Goal: Transaction & Acquisition: Purchase product/service

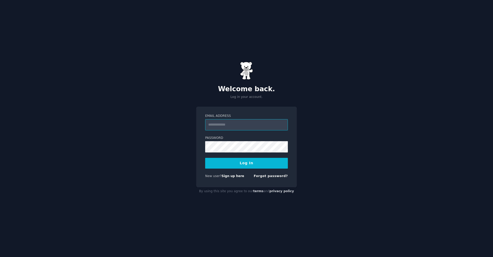
type input "**********"
click at [246, 163] on button "Log In" at bounding box center [246, 163] width 83 height 11
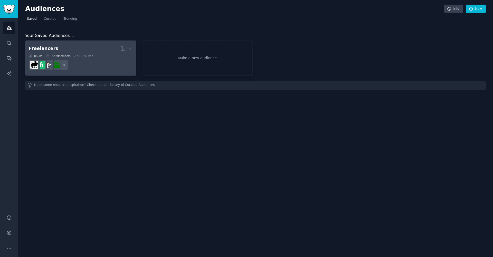
click at [103, 58] on dd "+ 4" at bounding box center [81, 65] width 104 height 14
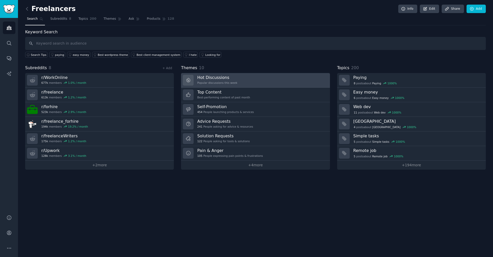
click at [241, 77] on link "Hot Discussions Popular discussions this week" at bounding box center [255, 80] width 149 height 15
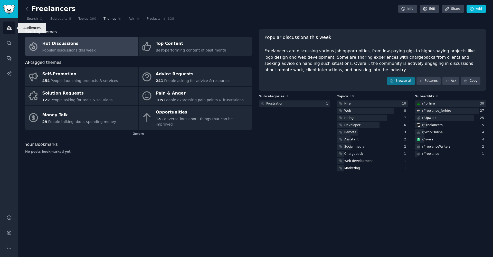
click at [8, 29] on icon "Sidebar" at bounding box center [9, 28] width 5 height 4
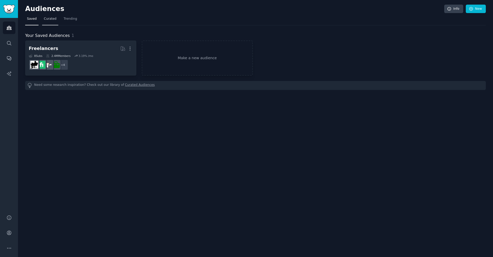
click at [48, 17] on span "Curated" at bounding box center [50, 19] width 13 height 5
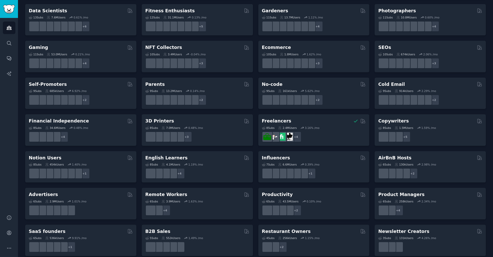
scroll to position [152, 0]
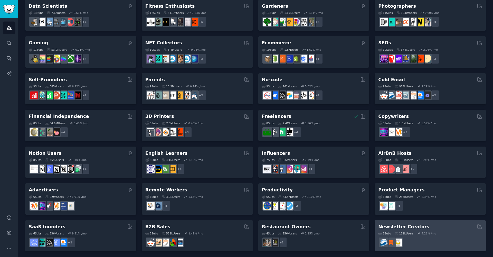
click at [443, 240] on div at bounding box center [430, 242] width 104 height 11
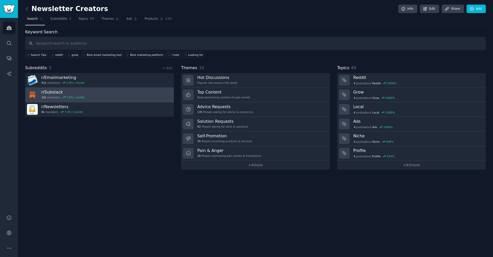
click at [50, 90] on h3 "r/ Substack" at bounding box center [62, 92] width 43 height 5
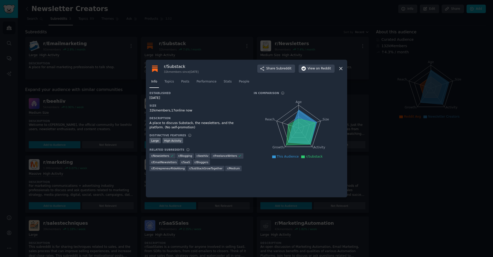
click at [340, 69] on icon at bounding box center [340, 68] width 3 height 3
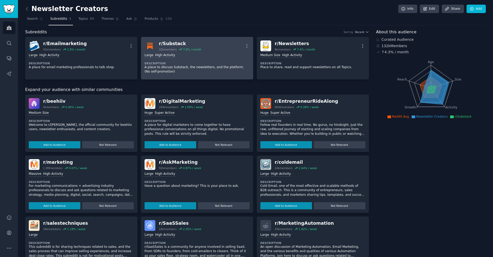
click at [228, 52] on div "Large High Activity Description A place to discuss Substack, the newsletters, a…" at bounding box center [196, 63] width 105 height 25
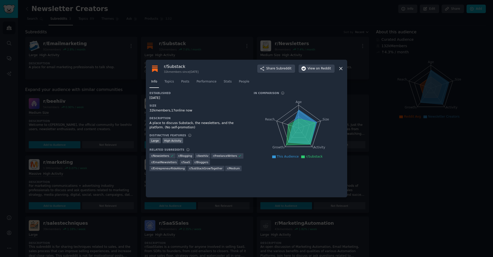
click at [340, 70] on icon at bounding box center [340, 68] width 5 height 5
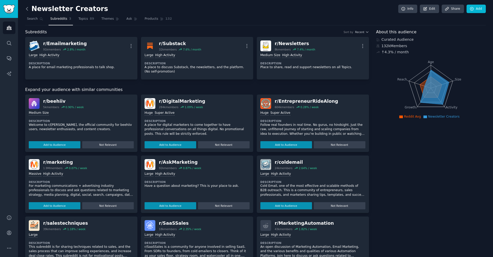
click at [27, 9] on icon at bounding box center [27, 8] width 2 height 3
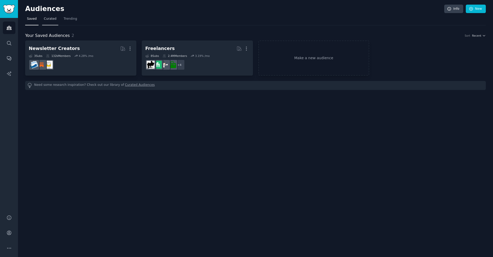
click at [48, 19] on span "Curated" at bounding box center [50, 19] width 13 height 5
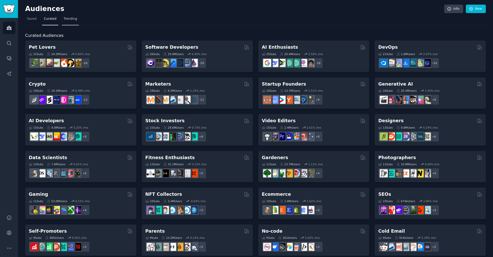
click at [72, 18] on span "Trending" at bounding box center [70, 19] width 13 height 5
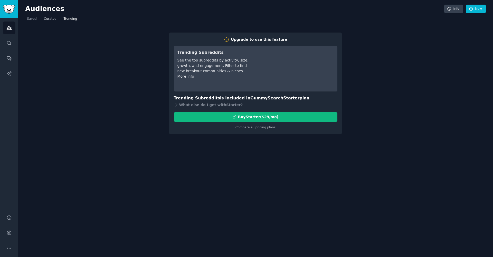
click at [54, 20] on span "Curated" at bounding box center [50, 19] width 13 height 5
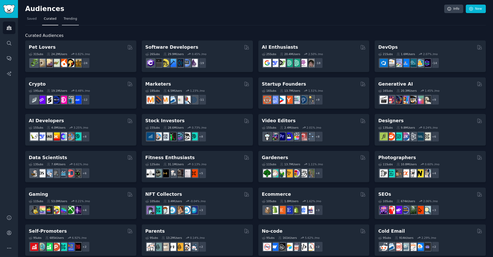
click at [65, 19] on span "Trending" at bounding box center [70, 19] width 13 height 5
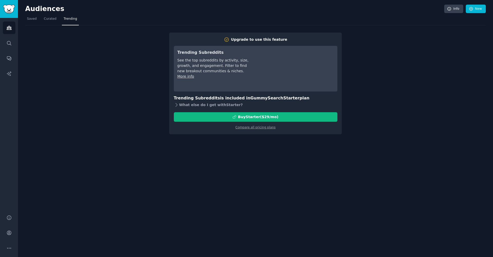
click at [203, 105] on div "What else do I get with Starter ?" at bounding box center [255, 105] width 163 height 7
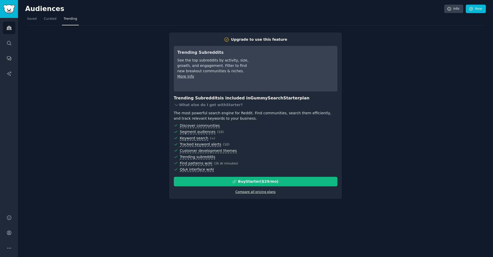
click at [260, 192] on link "Compare all pricing plans" at bounding box center [255, 192] width 40 height 4
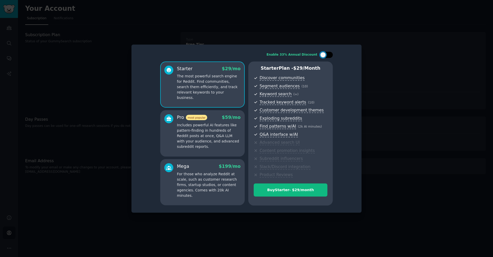
click at [328, 57] on div at bounding box center [326, 55] width 13 height 6
click at [327, 56] on div at bounding box center [330, 55] width 6 height 6
click at [325, 56] on div at bounding box center [323, 55] width 6 height 6
click at [325, 56] on div at bounding box center [326, 55] width 13 height 6
checkbox input "false"
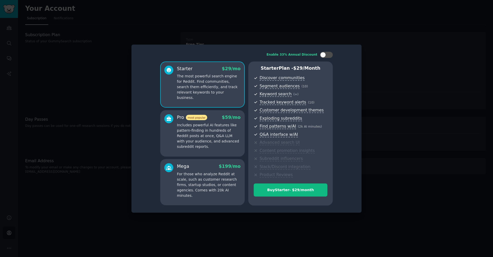
click at [390, 164] on div at bounding box center [246, 128] width 493 height 257
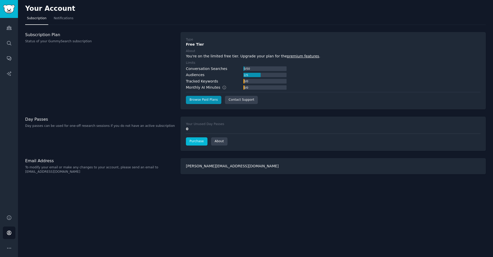
click at [195, 142] on link "Purchase" at bounding box center [197, 142] width 22 height 8
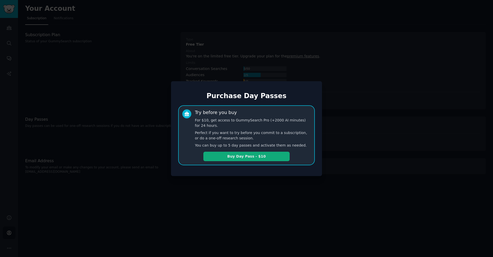
click at [252, 156] on button "Buy Day Pass - $10" at bounding box center [246, 156] width 86 height 9
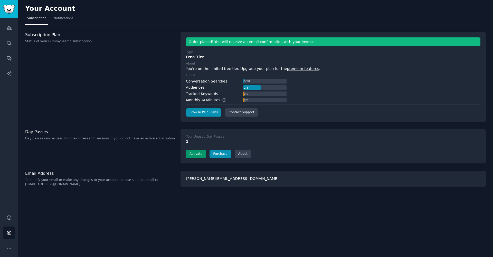
click at [195, 151] on button "Activate" at bounding box center [196, 154] width 20 height 8
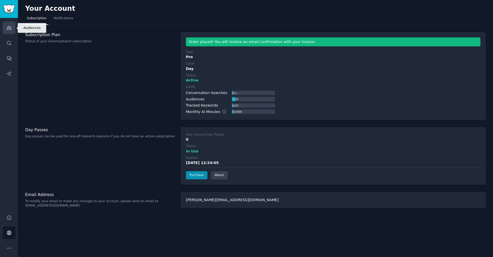
click at [13, 29] on link "Audiences" at bounding box center [9, 28] width 13 height 13
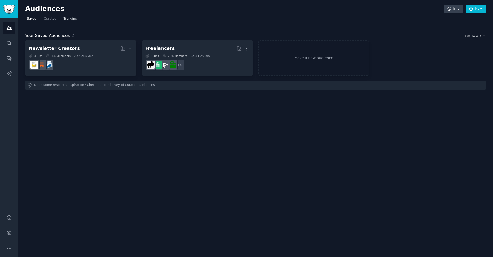
click at [69, 20] on span "Trending" at bounding box center [70, 19] width 13 height 5
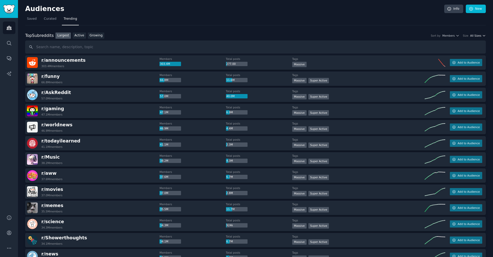
click at [482, 36] on icon "button" at bounding box center [484, 36] width 4 height 4
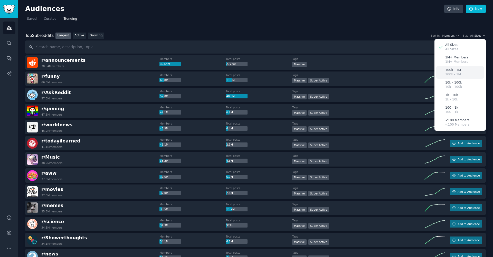
click at [455, 71] on p "100k - 1M" at bounding box center [453, 70] width 16 height 5
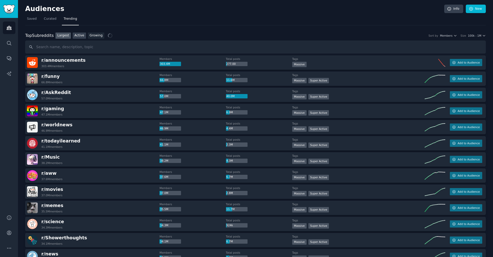
click at [81, 35] on link "Active" at bounding box center [79, 36] width 13 height 6
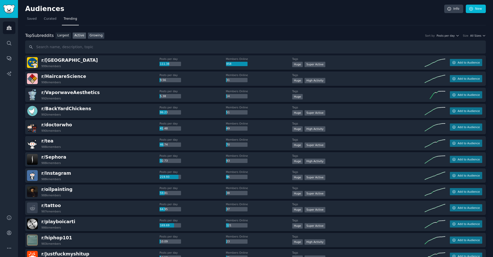
click at [92, 36] on link "Growing" at bounding box center [96, 36] width 17 height 6
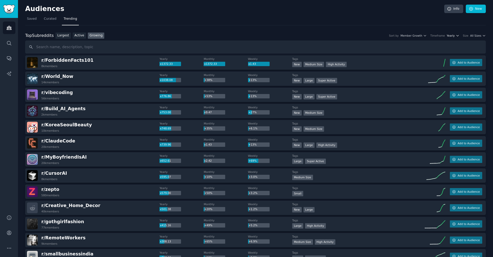
click at [454, 36] on button "Yearly" at bounding box center [452, 36] width 13 height 4
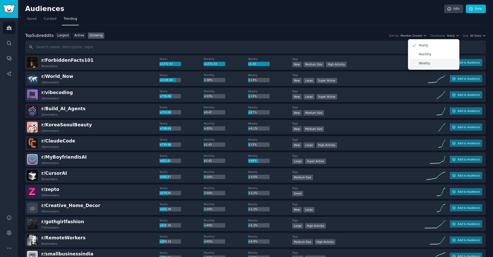
click at [430, 64] on div "Weekly" at bounding box center [433, 63] width 48 height 9
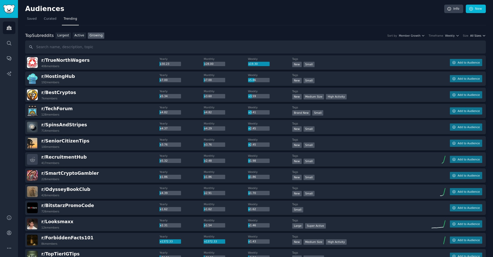
click at [471, 35] on span "All Sizes" at bounding box center [475, 36] width 11 height 4
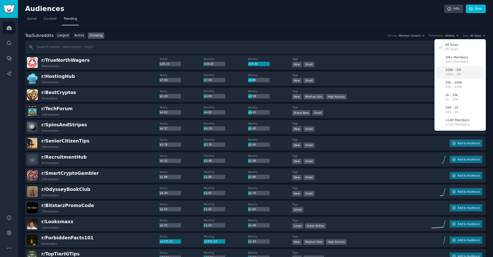
click at [454, 73] on p "100k - 1M" at bounding box center [453, 74] width 16 height 5
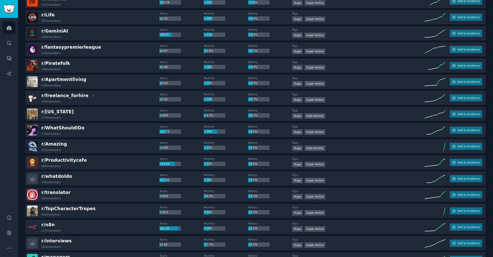
scroll to position [162, 0]
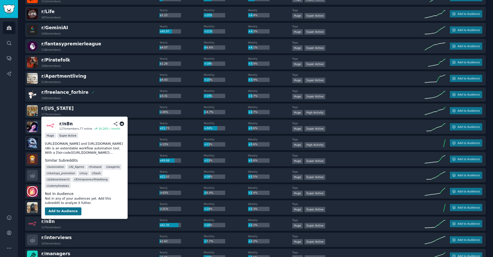
click at [52, 212] on button "Add to Audience" at bounding box center [63, 212] width 36 height 8
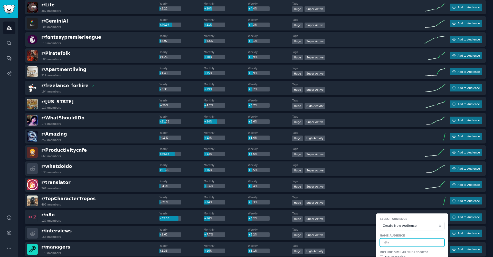
scroll to position [246, 0]
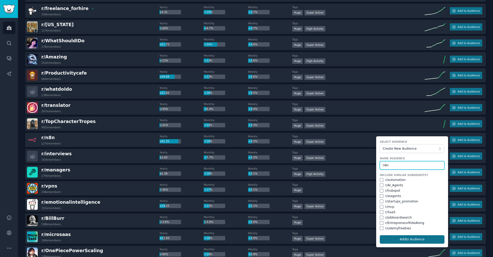
type input "n8n"
click at [421, 238] on button "Add to Audience" at bounding box center [411, 240] width 65 height 9
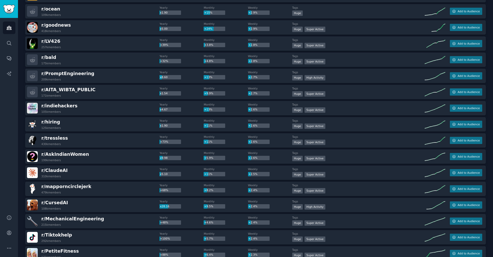
scroll to position [639, 0]
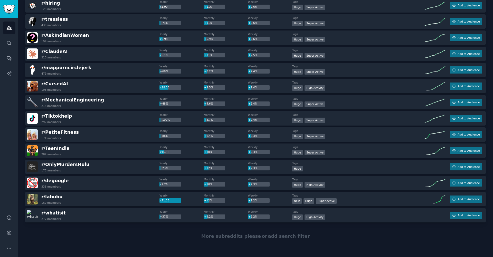
click at [271, 237] on span "add search filter" at bounding box center [289, 236] width 42 height 5
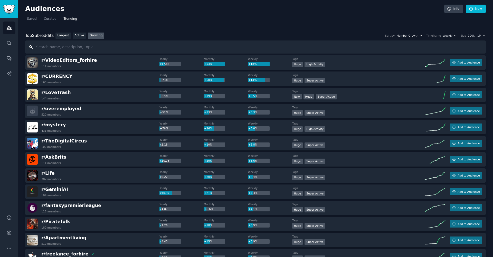
click at [421, 35] on icon "button" at bounding box center [420, 35] width 2 height 1
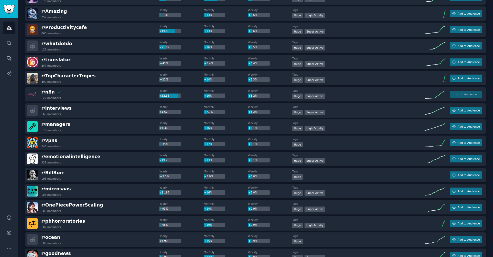
scroll to position [313, 0]
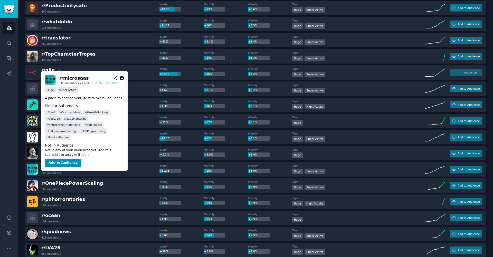
click at [46, 167] on span "r/ microsaas" at bounding box center [56, 167] width 30 height 5
click at [52, 168] on span "r/ microsaas" at bounding box center [56, 167] width 30 height 5
click at [56, 159] on button "Add to Audience" at bounding box center [63, 163] width 36 height 8
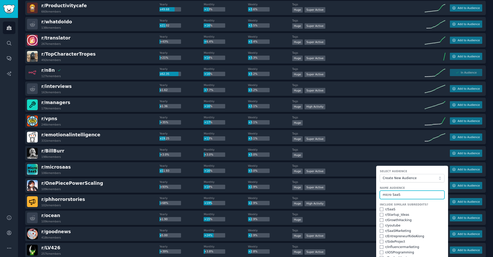
scroll to position [349, 0]
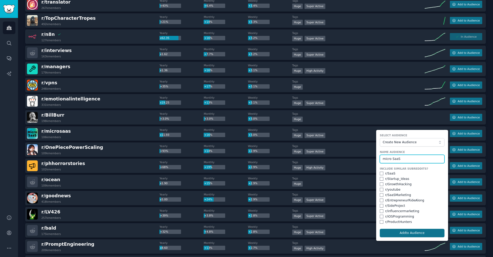
type input "micro SaaS"
click at [413, 232] on button "Add to Audience" at bounding box center [411, 233] width 65 height 9
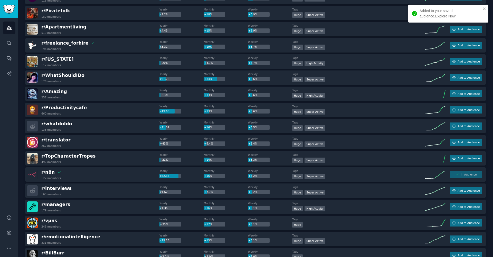
scroll to position [0, 0]
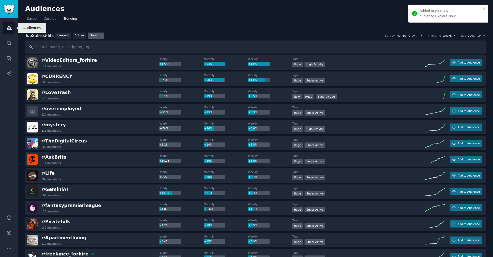
click at [8, 27] on icon "Sidebar" at bounding box center [9, 28] width 5 height 4
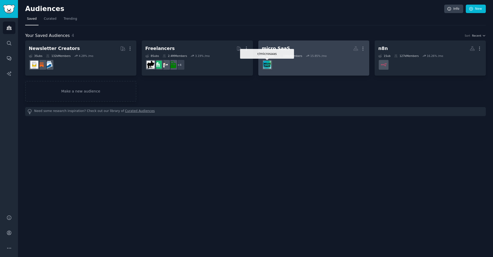
click at [266, 64] on img at bounding box center [267, 65] width 8 height 8
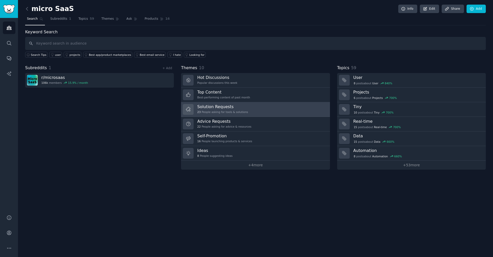
click at [300, 110] on link "Solution Requests 23 People asking for tools & solutions" at bounding box center [255, 109] width 149 height 15
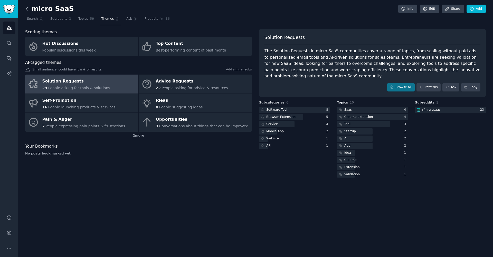
click at [28, 7] on icon at bounding box center [26, 8] width 5 height 5
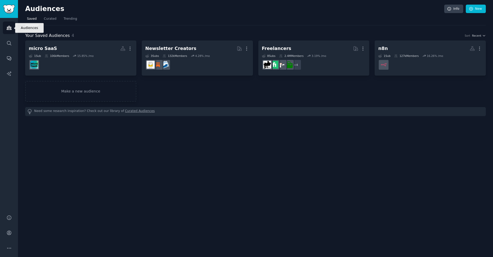
click at [8, 28] on icon "Sidebar" at bounding box center [9, 28] width 5 height 4
click at [51, 19] on span "Curated" at bounding box center [50, 19] width 13 height 5
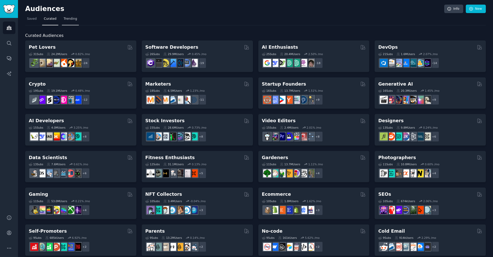
click at [68, 21] on span "Trending" at bounding box center [70, 19] width 13 height 5
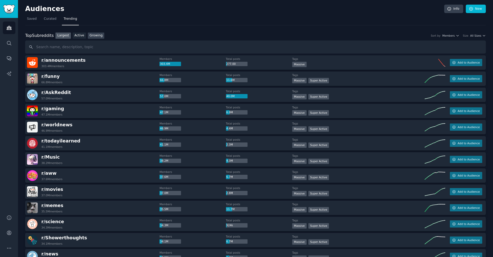
click at [90, 36] on link "Growing" at bounding box center [96, 36] width 17 height 6
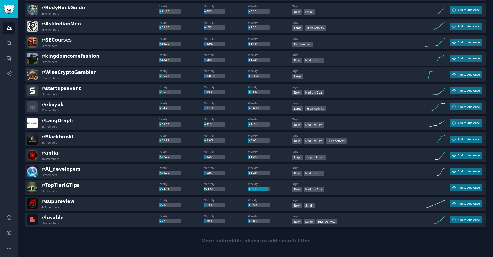
scroll to position [639, 0]
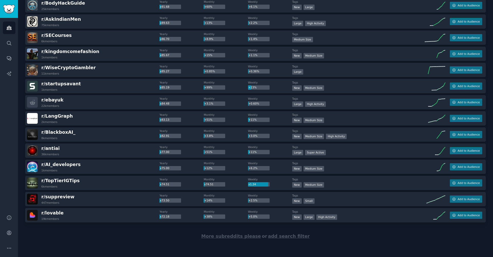
click at [237, 236] on span "More subreddits please" at bounding box center [231, 236] width 60 height 5
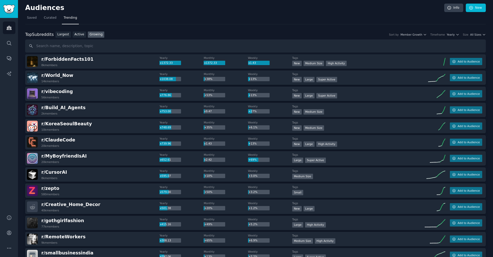
scroll to position [0, 0]
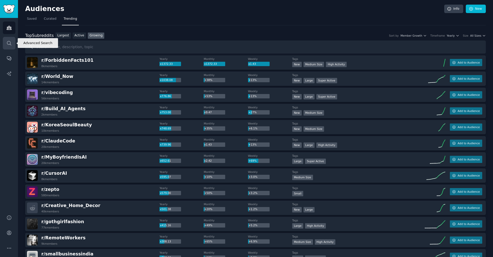
click at [9, 42] on icon "Sidebar" at bounding box center [8, 43] width 5 height 5
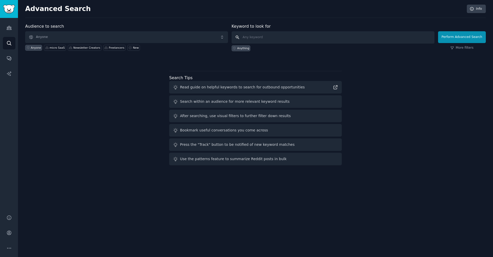
click at [257, 34] on input "text" at bounding box center [332, 37] width 203 height 12
type input "x"
type input "cybersecurity"
click at [460, 36] on button "Perform Advanced Search" at bounding box center [462, 37] width 48 height 12
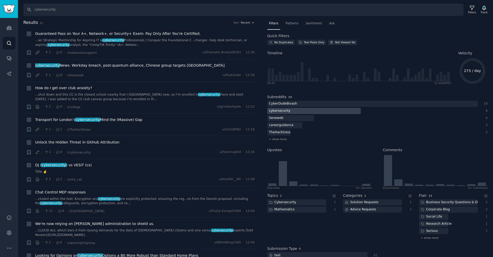
click at [279, 110] on div "cybersecurity" at bounding box center [279, 111] width 25 height 6
